Goal: Check status: Check status

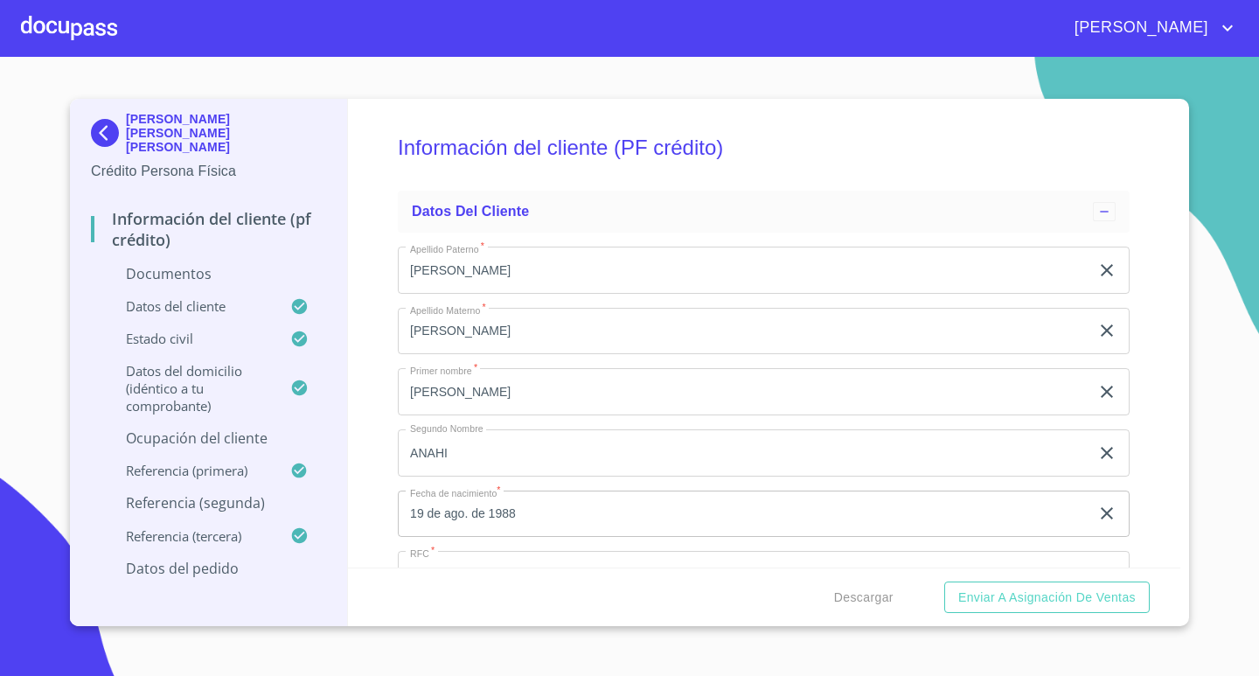
click at [101, 129] on img at bounding box center [108, 133] width 35 height 28
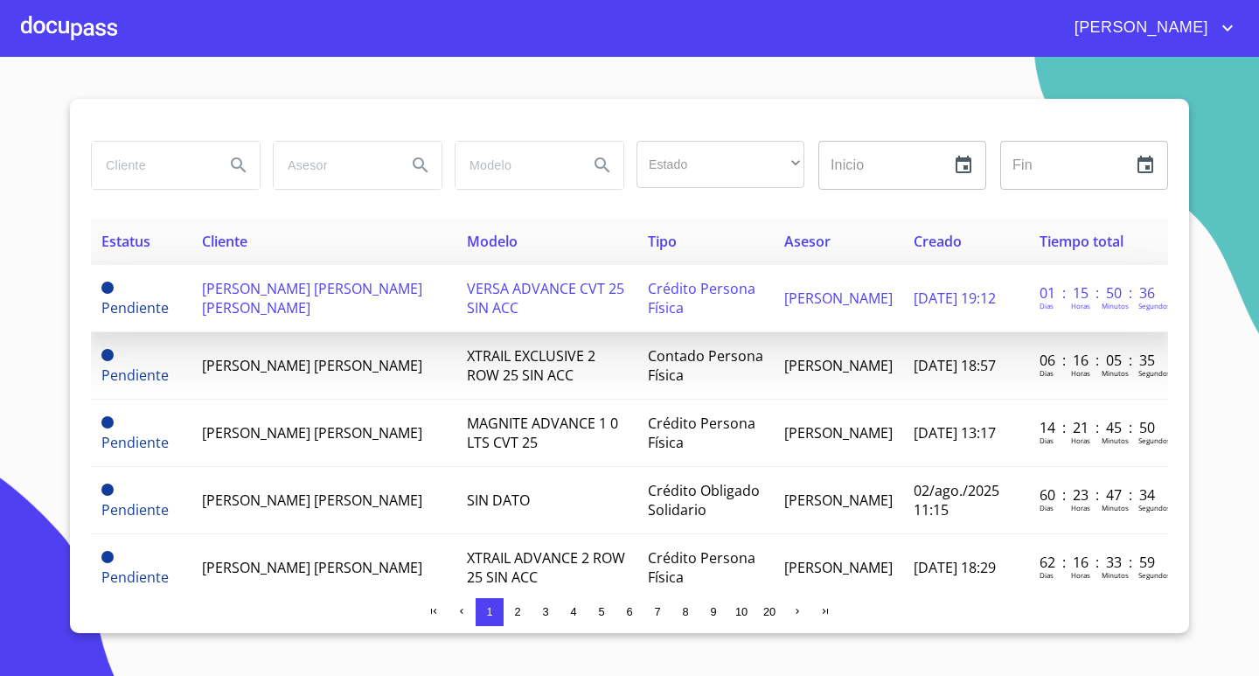
click at [256, 312] on span "[PERSON_NAME] [PERSON_NAME] [PERSON_NAME]" at bounding box center [312, 298] width 220 height 38
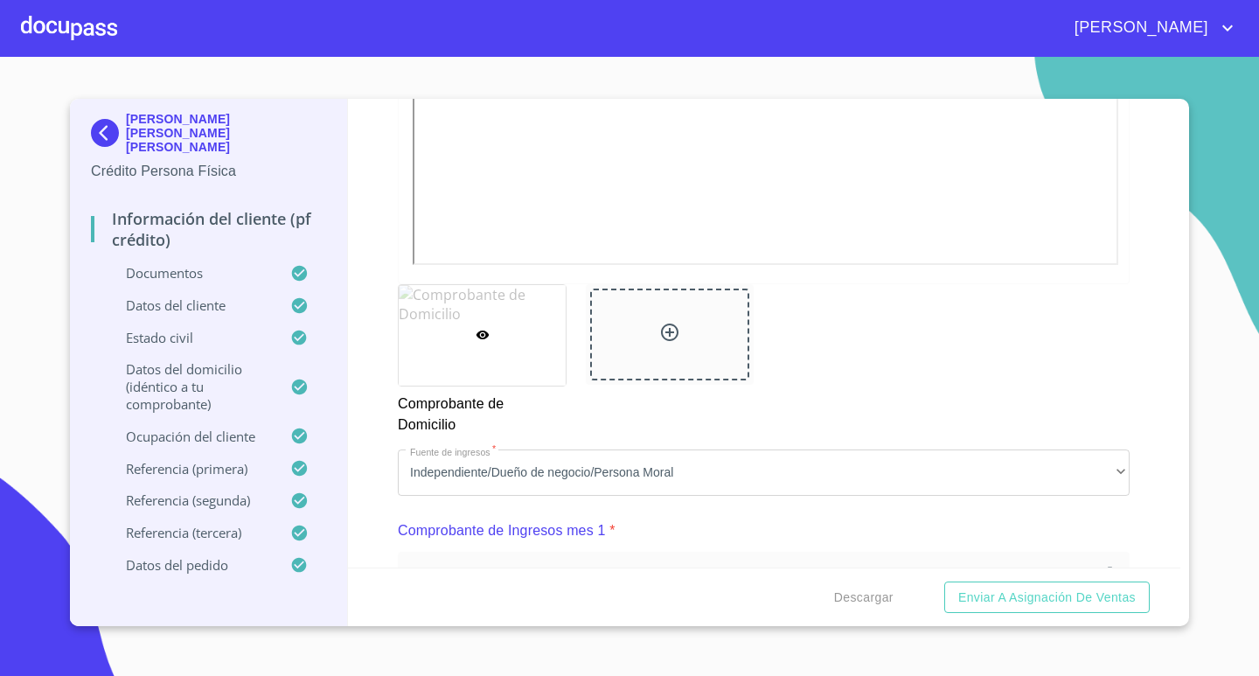
scroll to position [961, 0]
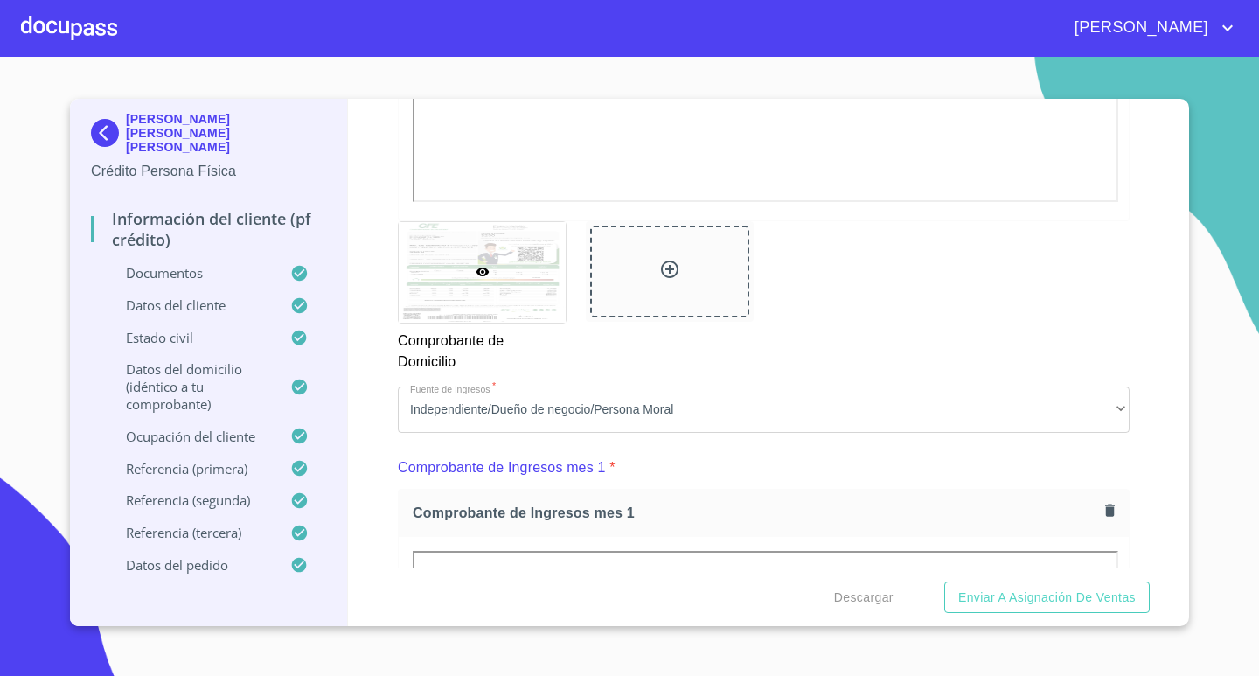
click at [65, 31] on div at bounding box center [69, 28] width 96 height 56
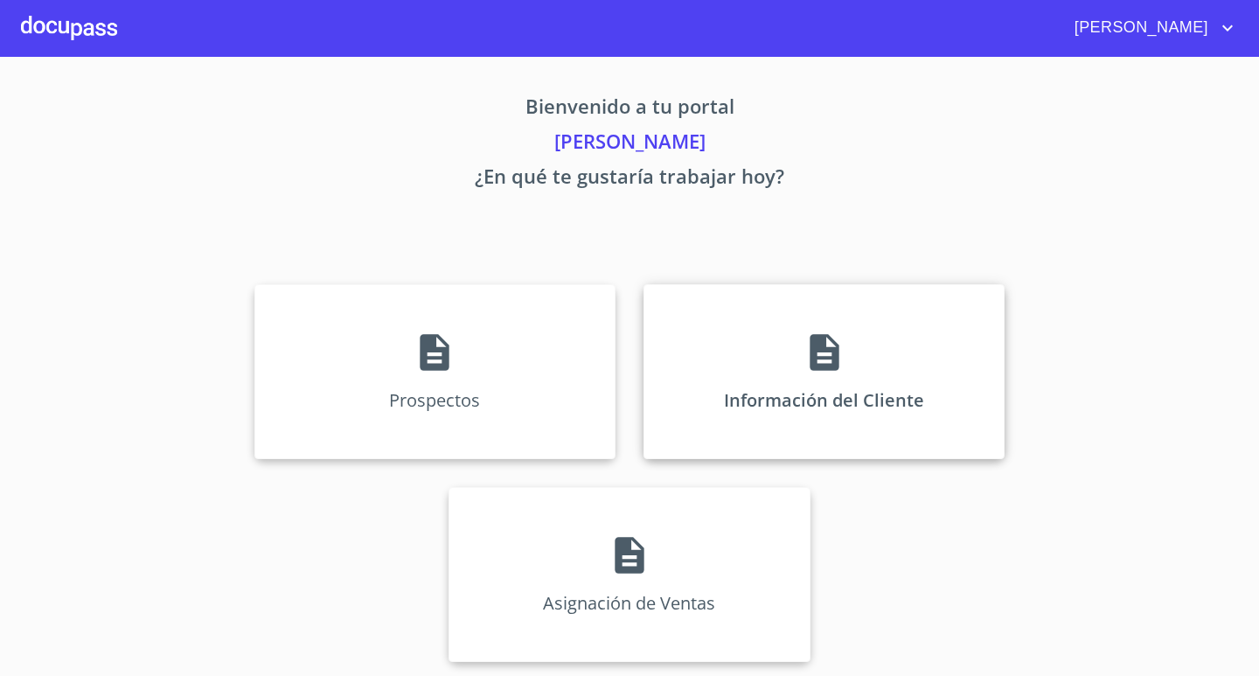
click at [791, 350] on div "Información del Cliente" at bounding box center [823, 371] width 361 height 175
